Goal: Complete application form

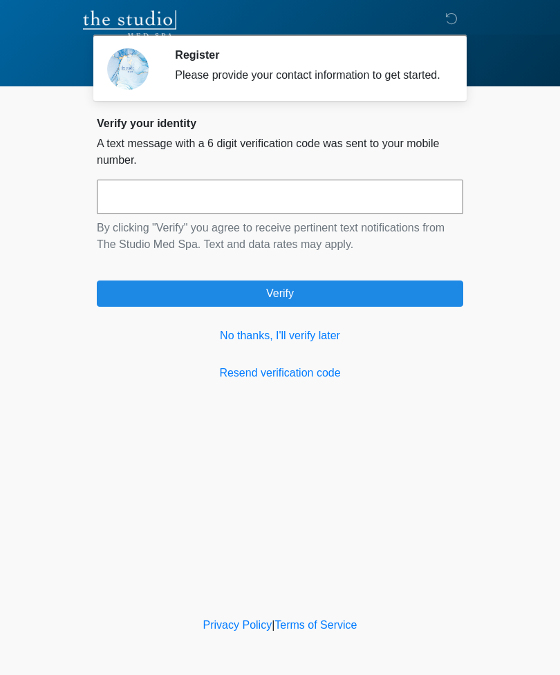
click at [154, 206] on input "text" at bounding box center [280, 197] width 366 height 35
type input "******"
click at [301, 307] on button "Verify" at bounding box center [280, 293] width 366 height 26
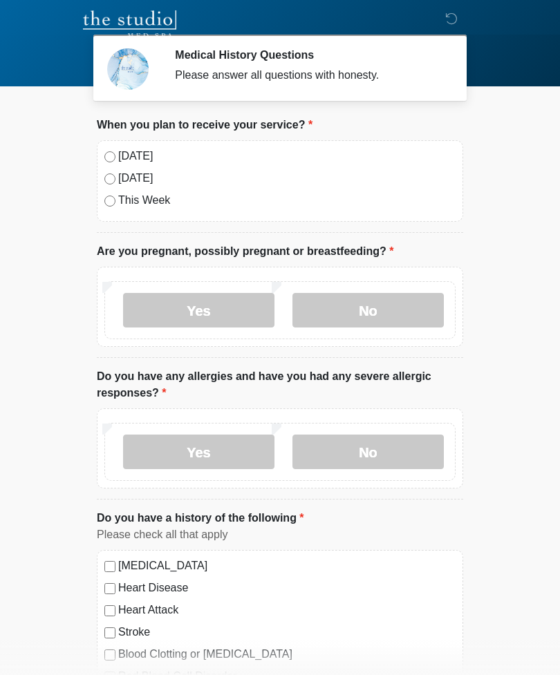
click at [386, 307] on label "No" at bounding box center [367, 310] width 151 height 35
click at [379, 453] on label "No" at bounding box center [367, 452] width 151 height 35
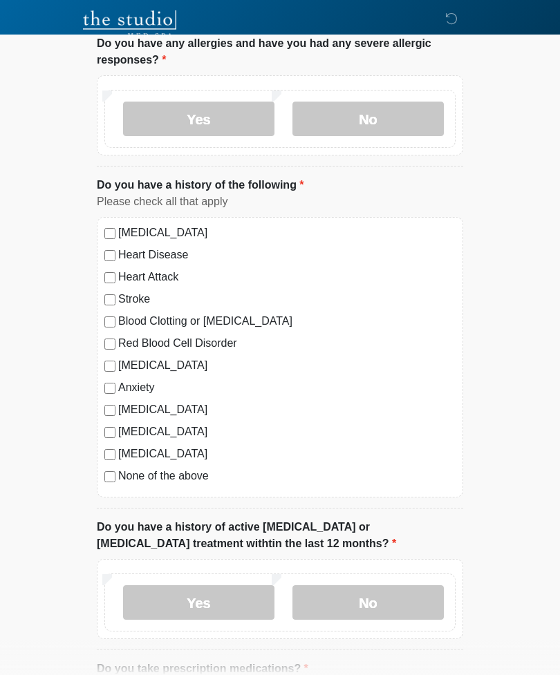
scroll to position [339, 0]
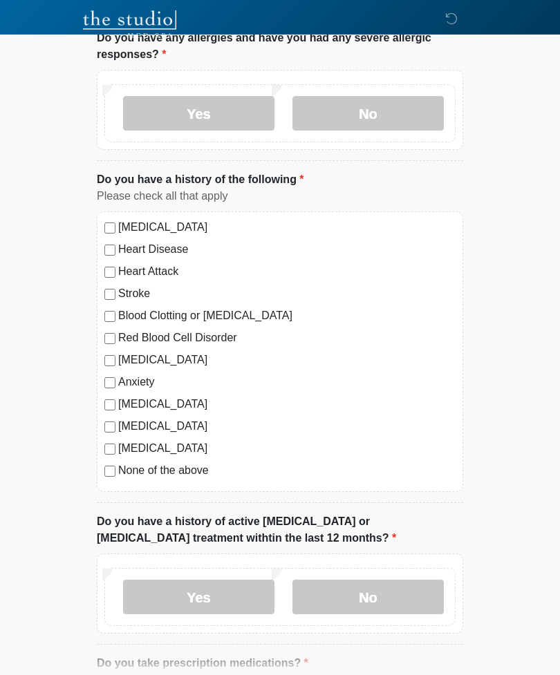
click at [381, 589] on label "No" at bounding box center [367, 597] width 151 height 35
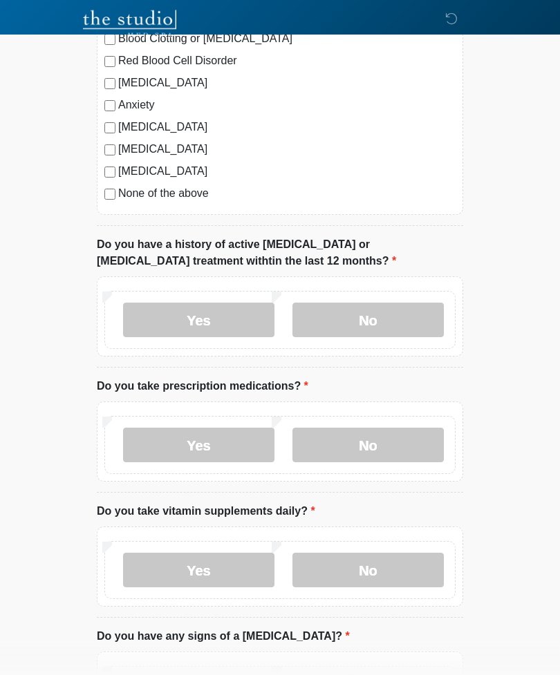
scroll to position [618, 0]
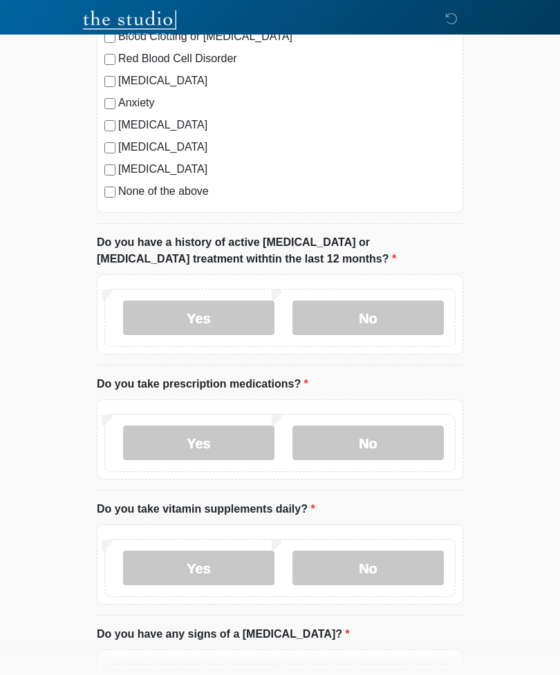
click at [210, 439] on label "Yes" at bounding box center [198, 443] width 151 height 35
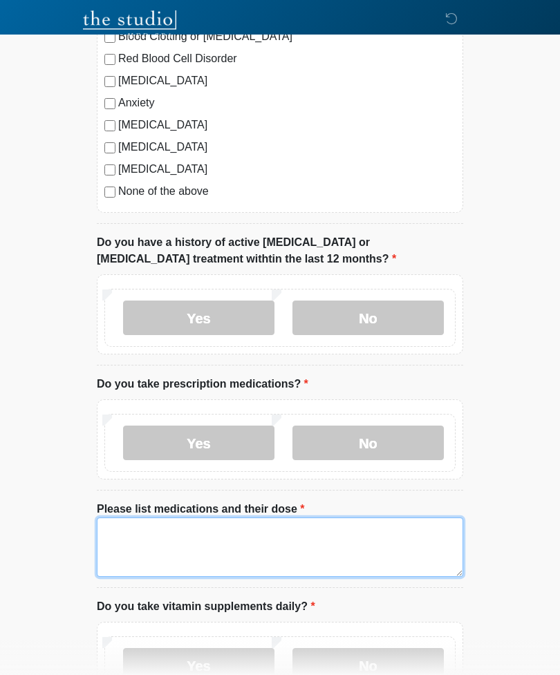
click at [150, 526] on textarea "Please list medications and their dose" at bounding box center [280, 546] width 366 height 59
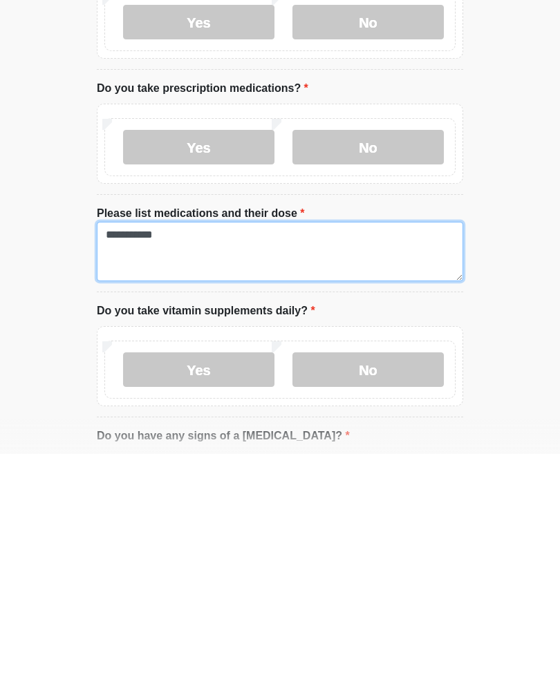
type textarea "**********"
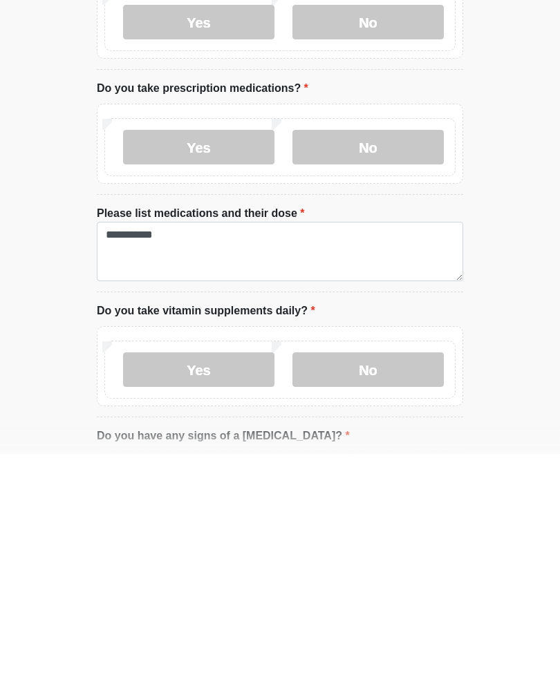
click at [206, 573] on label "Yes" at bounding box center [198, 590] width 151 height 35
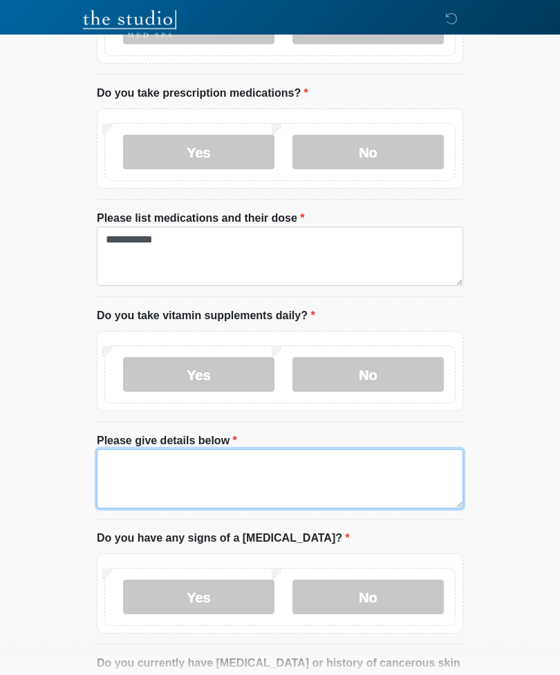
click at [193, 475] on textarea "Please give details below" at bounding box center [280, 479] width 366 height 59
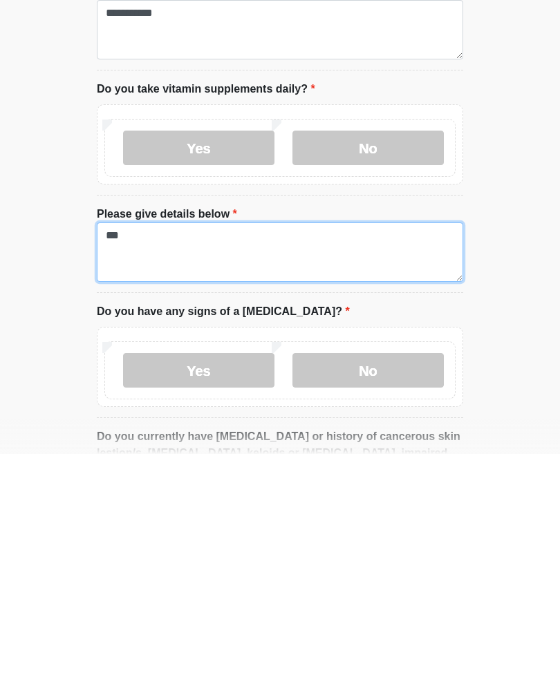
type textarea "***"
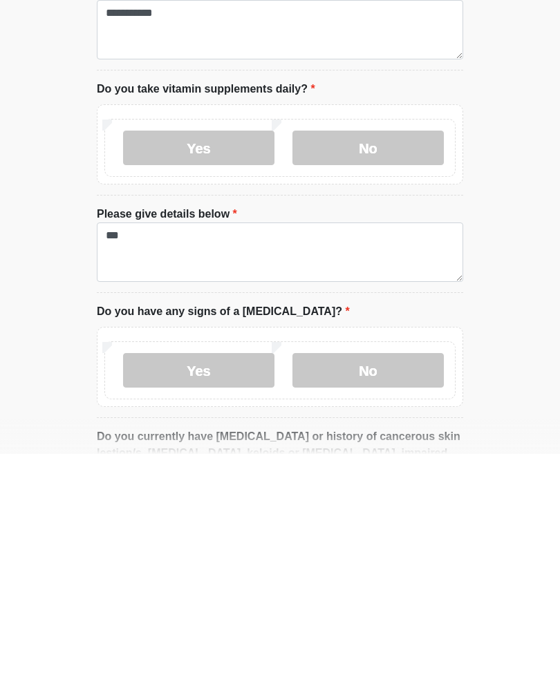
click at [382, 574] on label "No" at bounding box center [367, 591] width 151 height 35
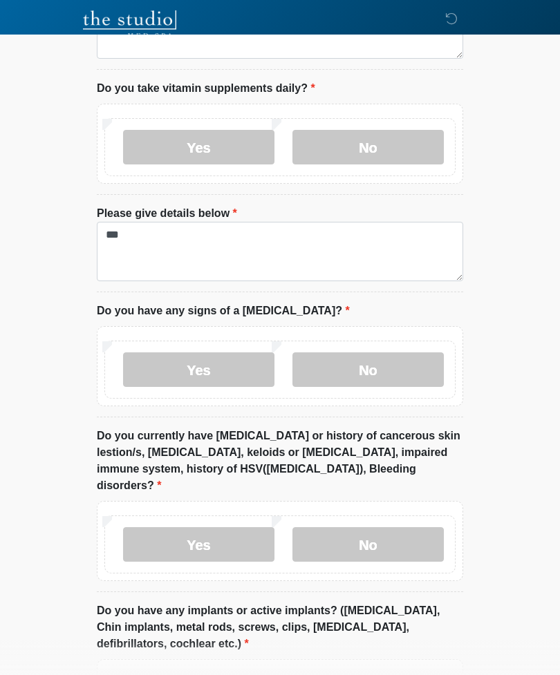
click at [370, 527] on label "No" at bounding box center [367, 544] width 151 height 35
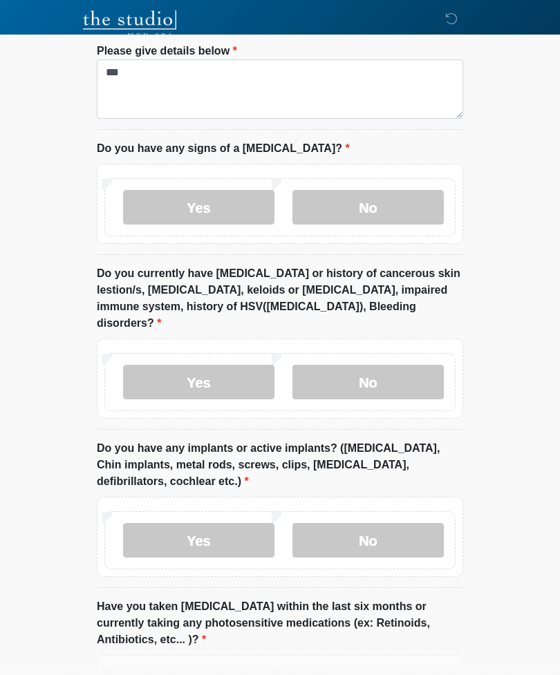
scroll to position [1302, 0]
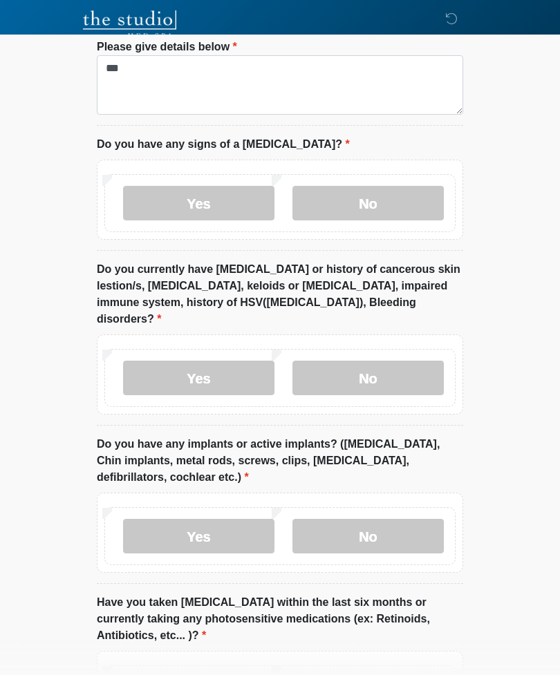
click at [193, 519] on label "Yes" at bounding box center [198, 536] width 151 height 35
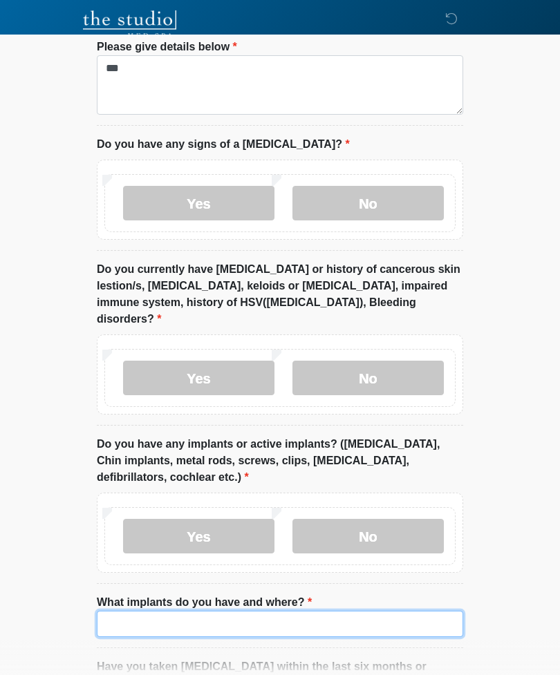
click at [166, 611] on input "What implants do you have and where?" at bounding box center [280, 624] width 366 height 26
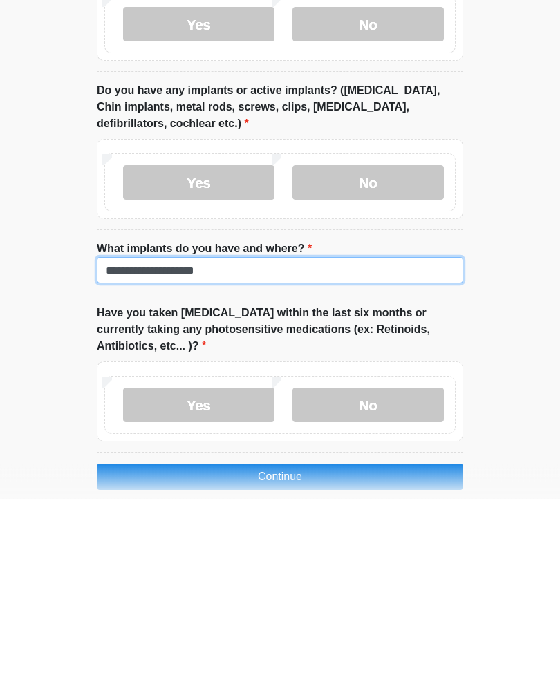
type input "**********"
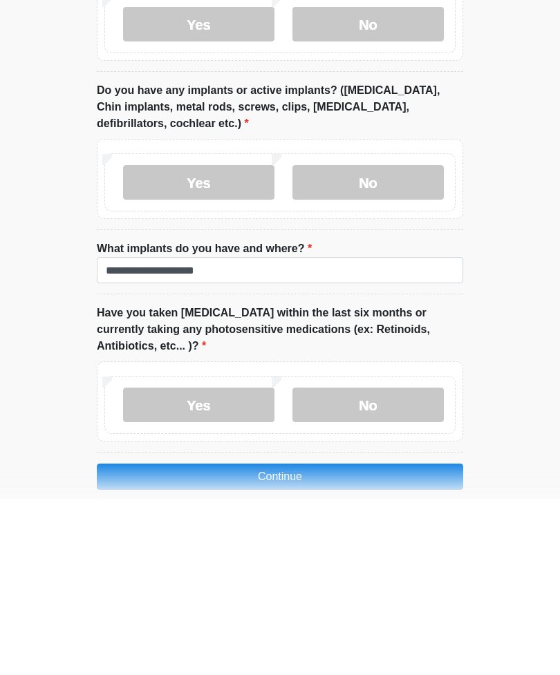
click at [375, 564] on label "No" at bounding box center [367, 581] width 151 height 35
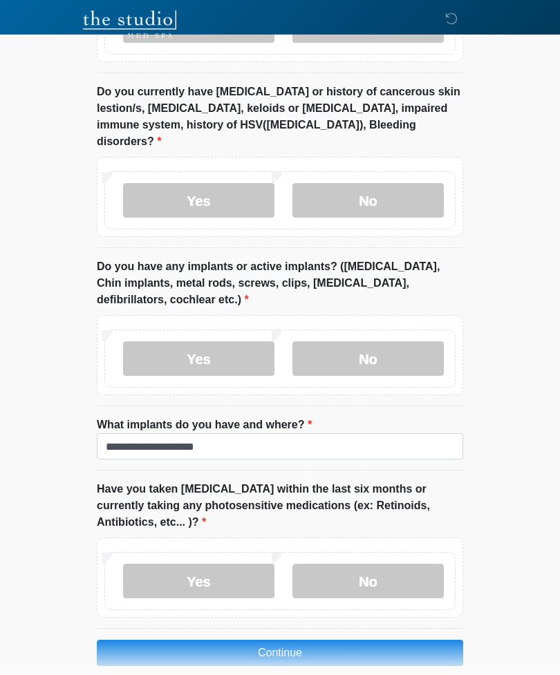
click at [282, 640] on button "Continue" at bounding box center [280, 653] width 366 height 26
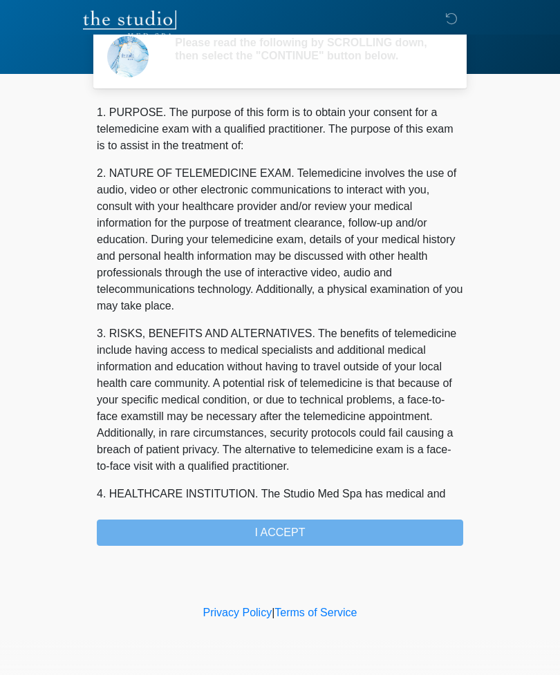
scroll to position [0, 0]
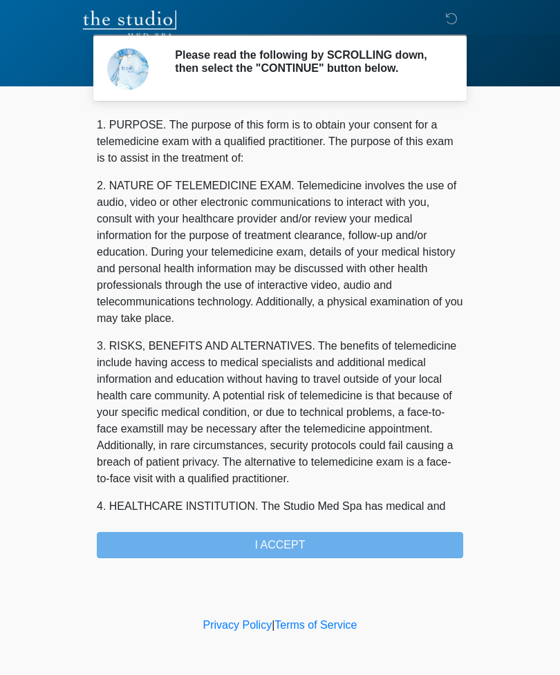
click at [292, 549] on div "1. PURPOSE. The purpose of this form is to obtain your consent for a telemedici…" at bounding box center [280, 337] width 366 height 441
click at [285, 552] on div "1. PURPOSE. The purpose of this form is to obtain your consent for a telemedici…" at bounding box center [280, 337] width 366 height 441
click at [280, 555] on div "1. PURPOSE. The purpose of this form is to obtain your consent for a telemedici…" at bounding box center [280, 337] width 366 height 441
click at [304, 550] on div "1. PURPOSE. The purpose of this form is to obtain your consent for a telemedici…" at bounding box center [280, 337] width 366 height 441
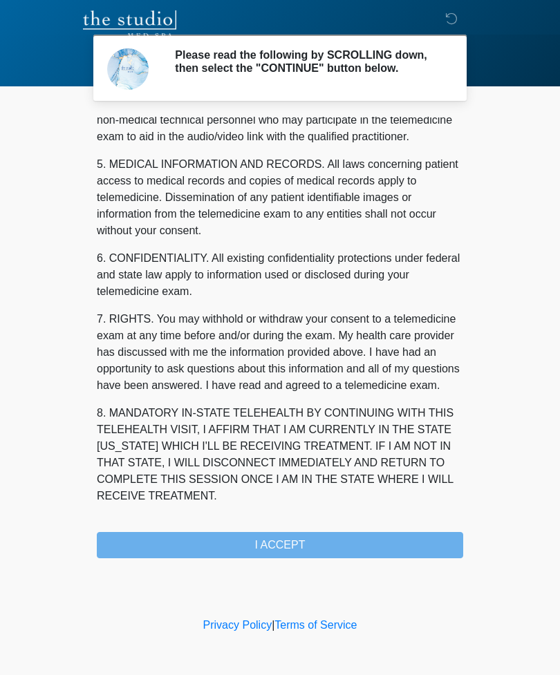
scroll to position [419, 0]
click at [289, 555] on button "I ACCEPT" at bounding box center [280, 545] width 366 height 26
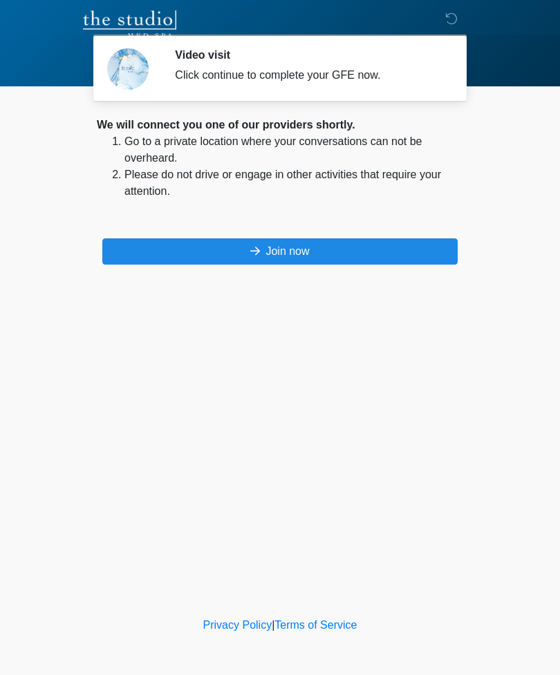
click at [305, 258] on button "Join now" at bounding box center [279, 251] width 355 height 26
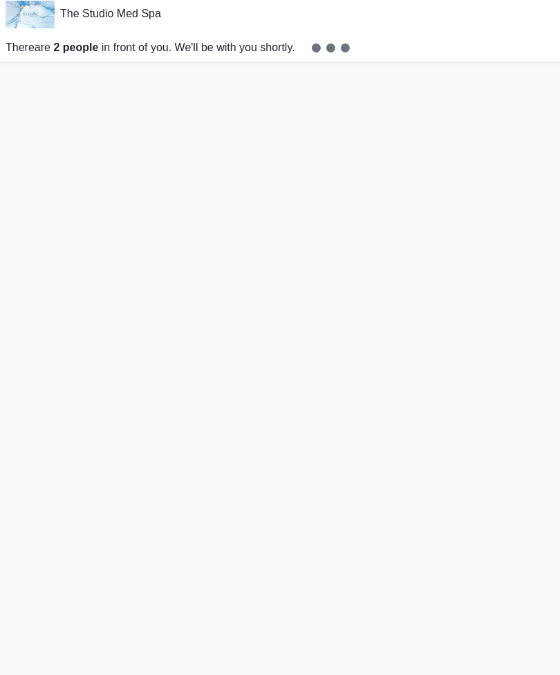
scroll to position [4, 0]
